Goal: Task Accomplishment & Management: Use online tool/utility

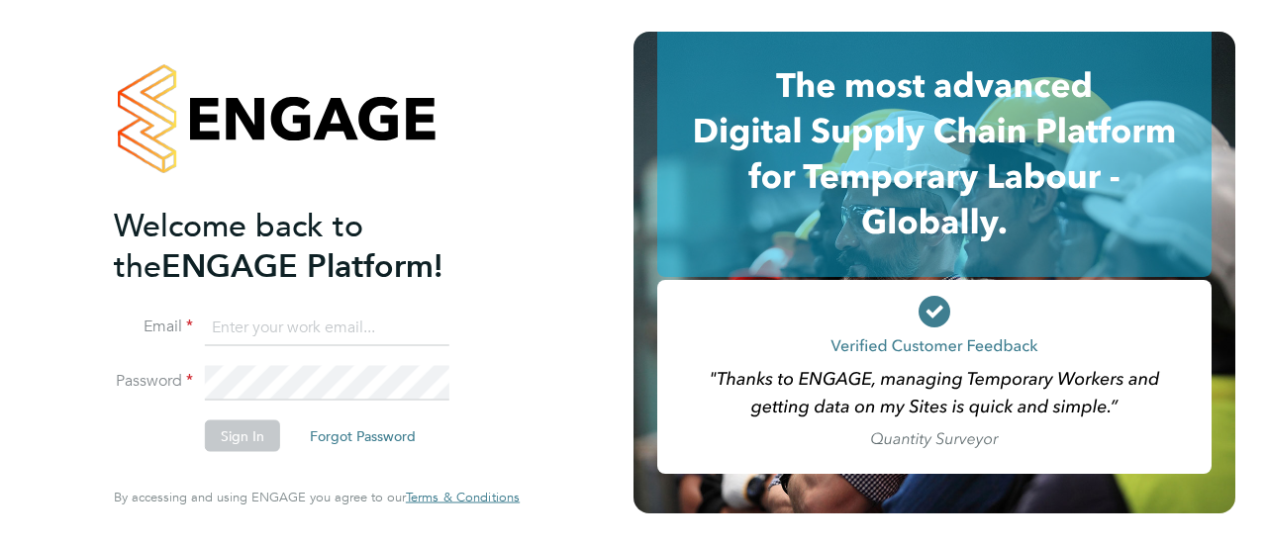
click at [295, 330] on input at bounding box center [327, 328] width 244 height 36
type input "peter.brackpool@morgansindall.com"
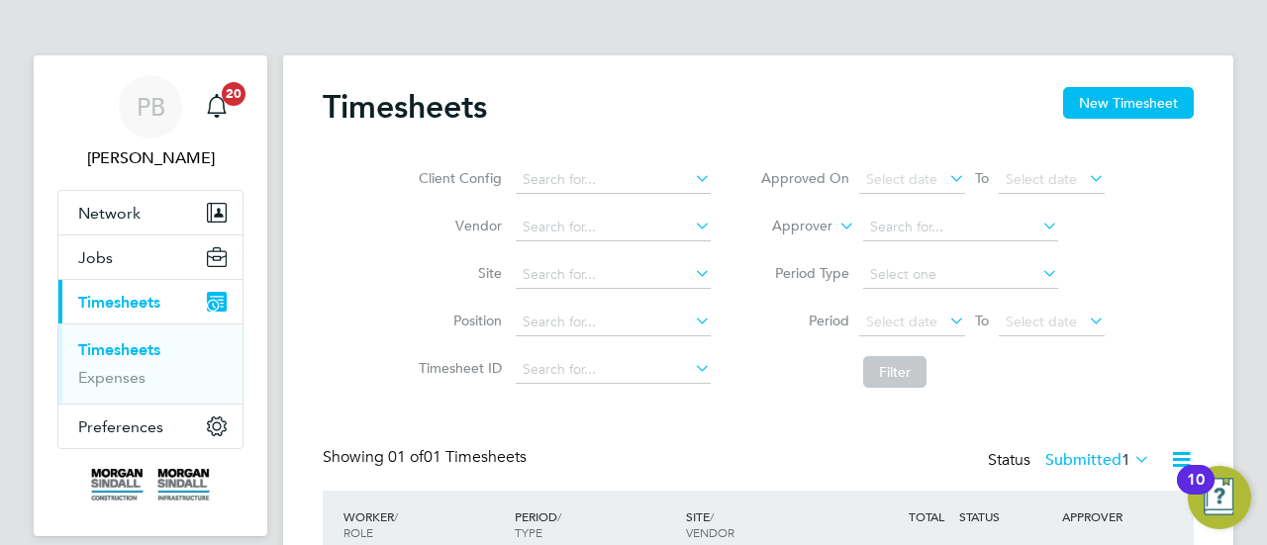
scroll to position [148, 0]
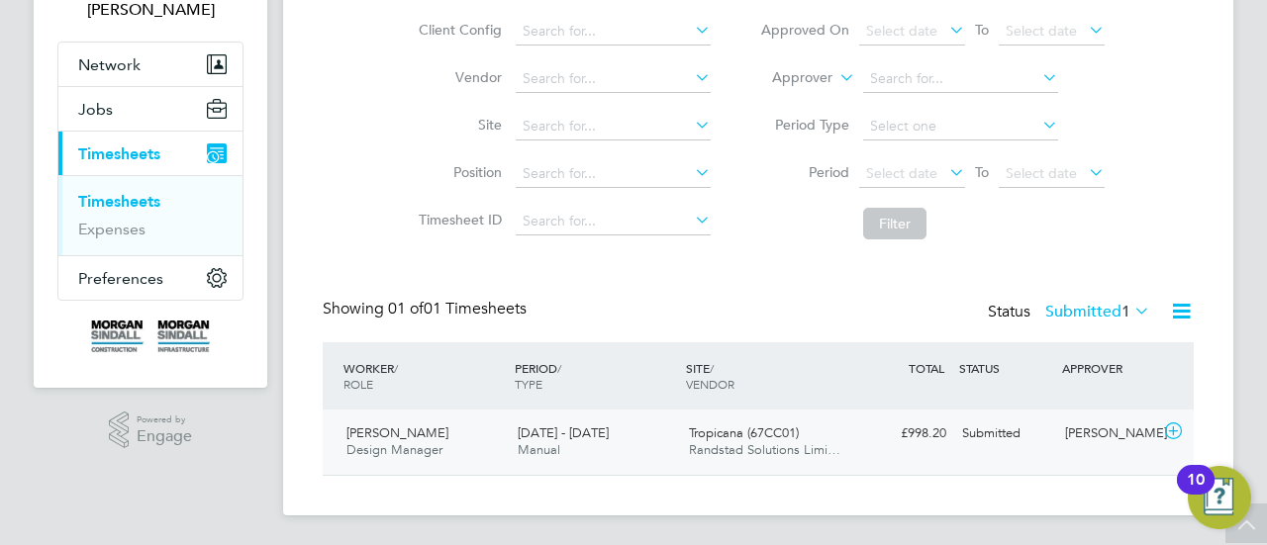
click at [718, 434] on span "Tropicana (67CC01)" at bounding box center [744, 433] width 110 height 17
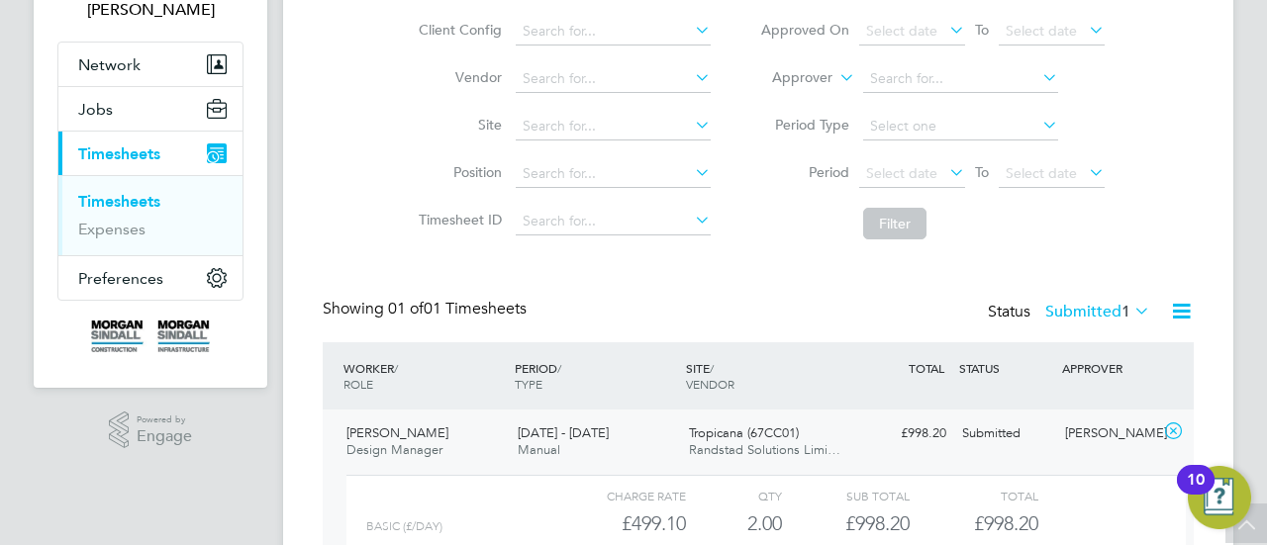
scroll to position [331, 0]
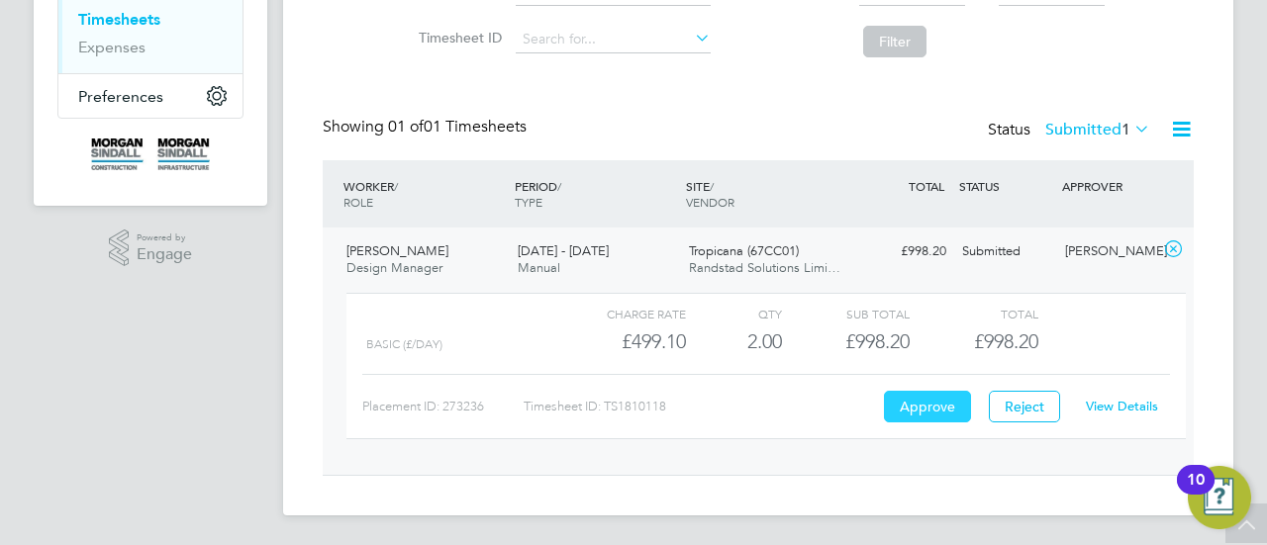
click at [916, 406] on button "Approve" at bounding box center [927, 407] width 87 height 32
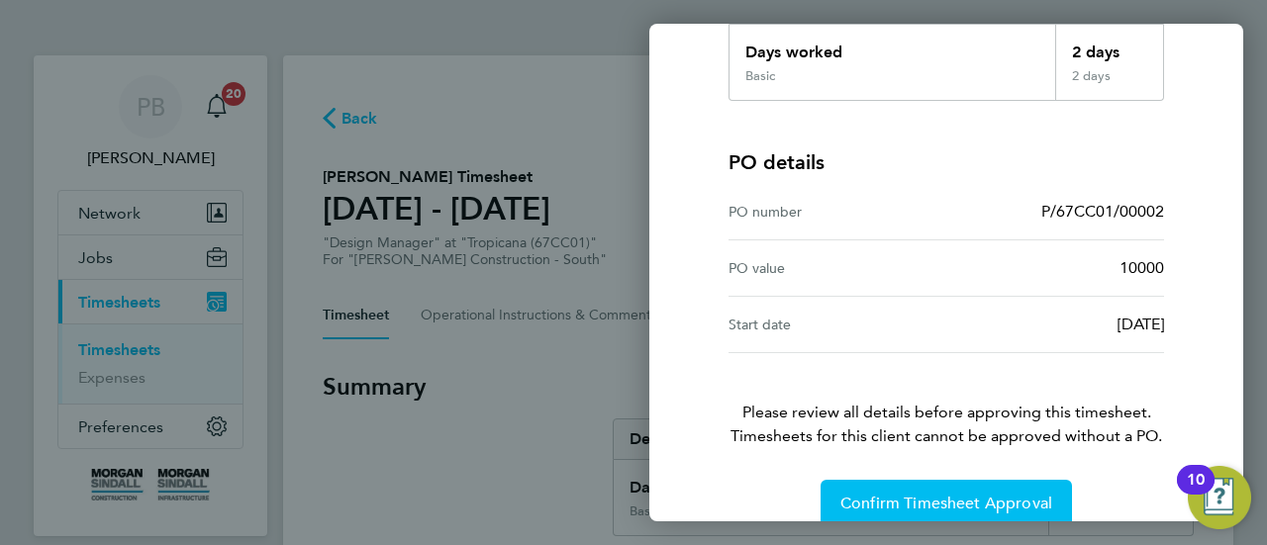
scroll to position [400, 0]
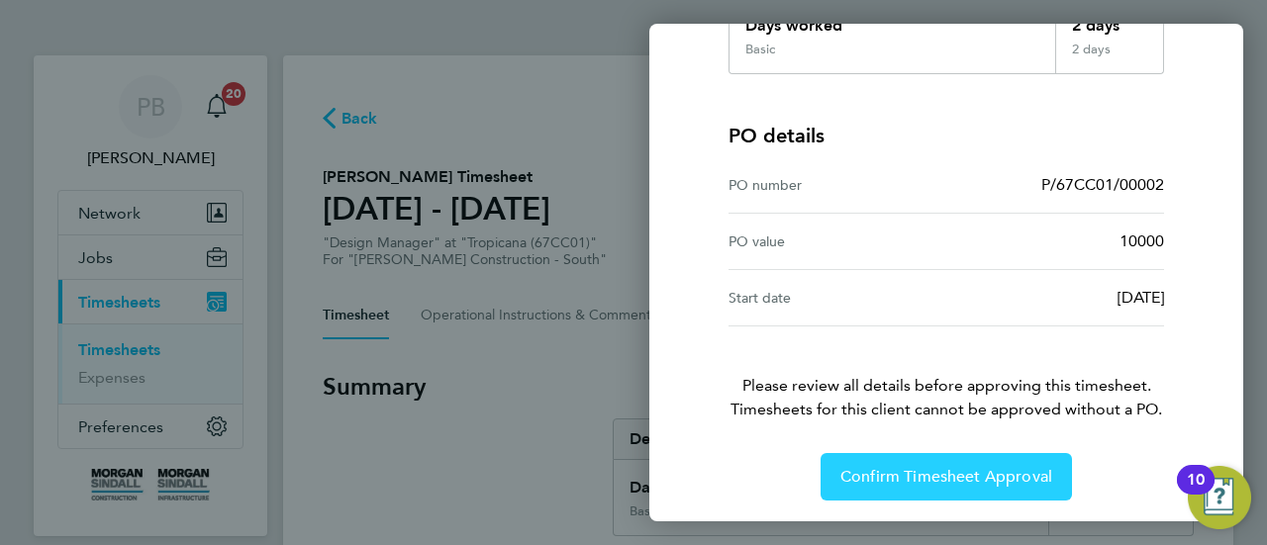
click at [940, 484] on button "Confirm Timesheet Approval" at bounding box center [945, 477] width 251 height 48
